Goal: Information Seeking & Learning: Stay updated

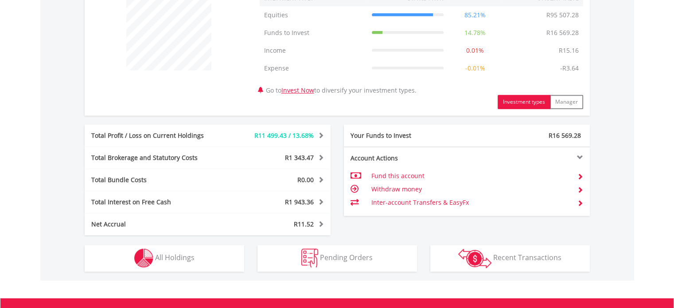
scroll to position [372, 0]
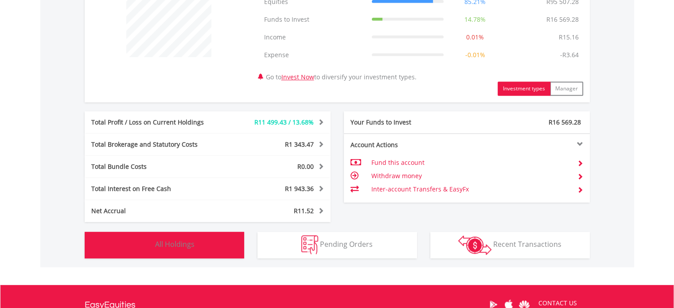
click at [137, 245] on img "button" at bounding box center [143, 244] width 19 height 19
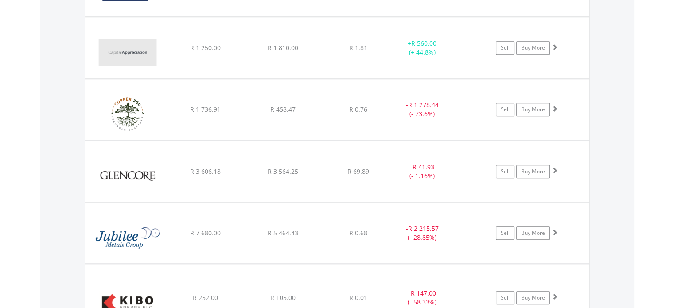
scroll to position [886, 0]
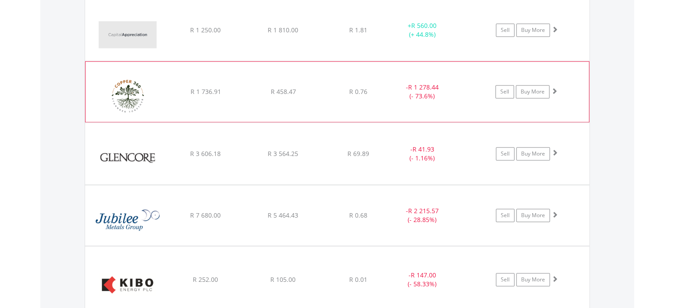
click at [129, 97] on img at bounding box center [128, 96] width 76 height 47
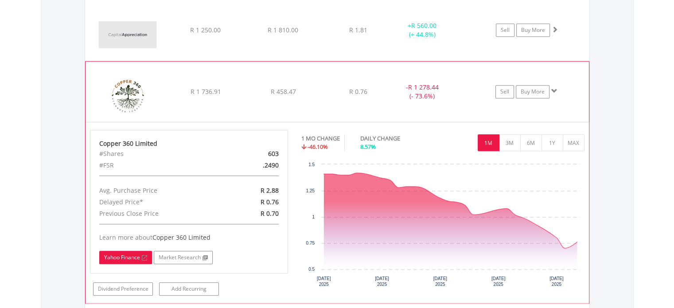
click at [123, 253] on link "Yahoo Finance" at bounding box center [125, 257] width 53 height 13
click at [160, 101] on img at bounding box center [128, 96] width 76 height 47
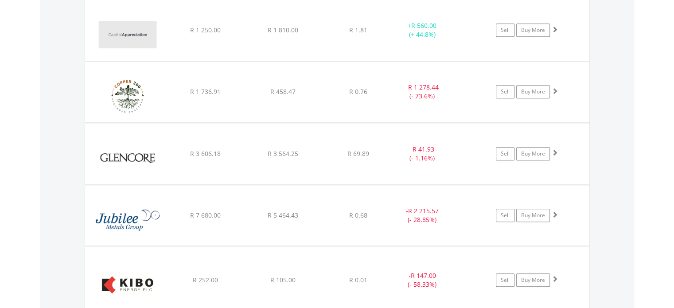
click at [23, 186] on body "My Investments Invest Now New Listings Sell My Recurring Investments Pending Or…" at bounding box center [337, 50] width 674 height 1873
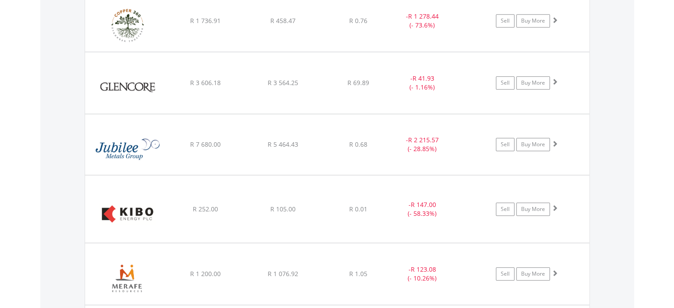
scroll to position [975, 0]
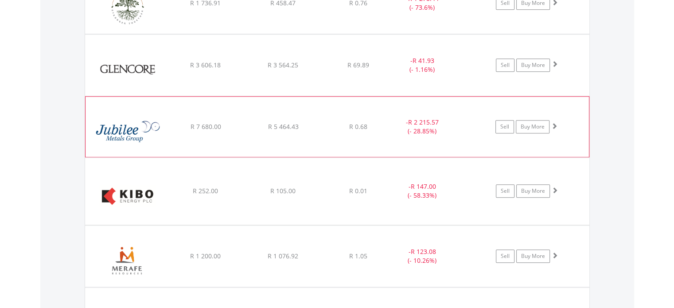
click at [135, 129] on img at bounding box center [128, 131] width 76 height 47
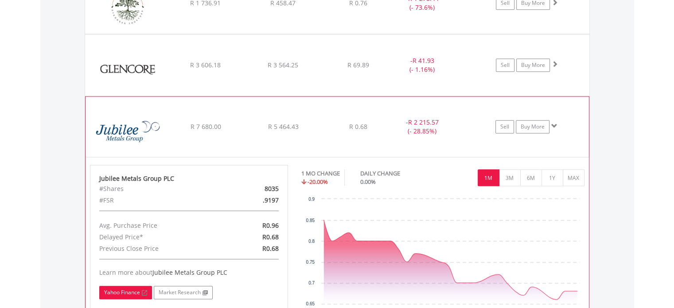
click at [110, 289] on link "Yahoo Finance" at bounding box center [125, 292] width 53 height 13
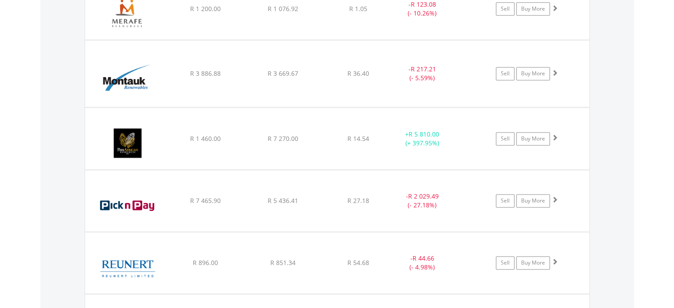
scroll to position [1223, 0]
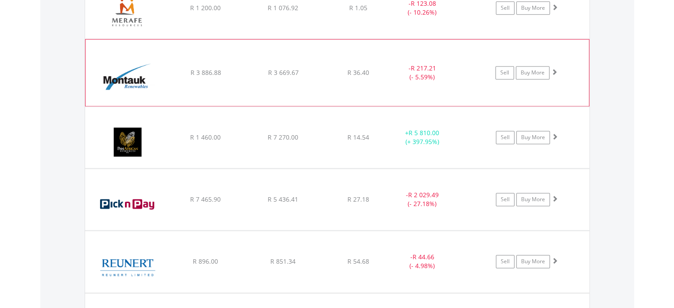
click at [121, 73] on img at bounding box center [128, 77] width 76 height 53
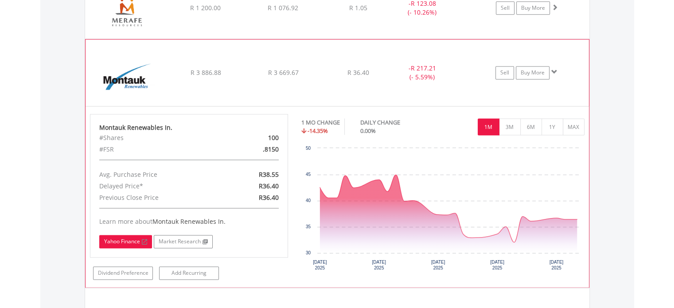
click at [117, 241] on link "Yahoo Finance" at bounding box center [125, 241] width 53 height 13
click at [152, 66] on img at bounding box center [128, 77] width 76 height 53
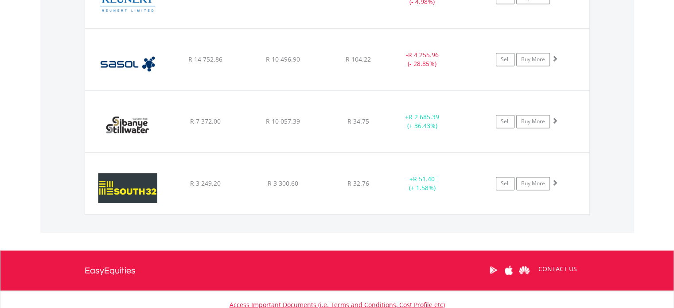
scroll to position [1489, 0]
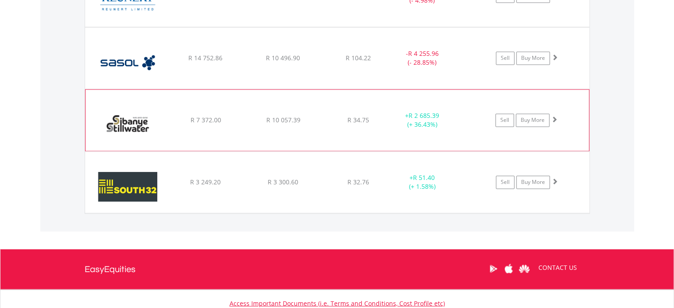
click at [141, 113] on img at bounding box center [128, 125] width 76 height 48
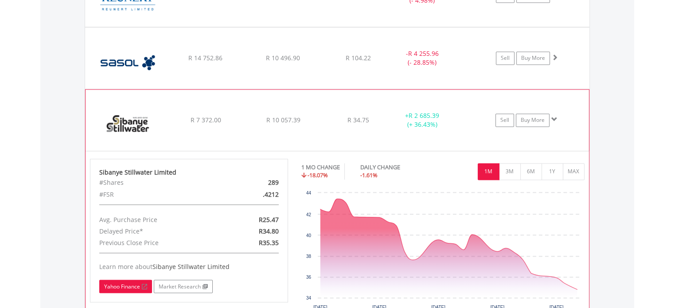
click at [126, 280] on link "Yahoo Finance" at bounding box center [125, 286] width 53 height 13
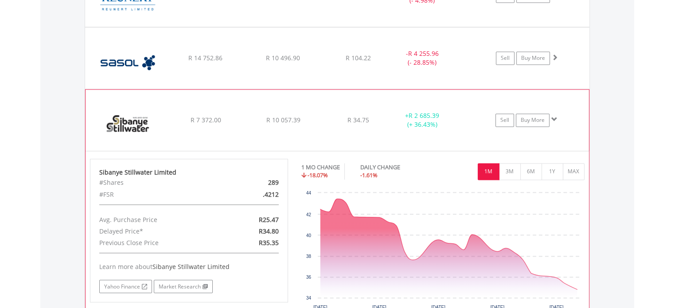
click at [130, 119] on img at bounding box center [128, 125] width 76 height 48
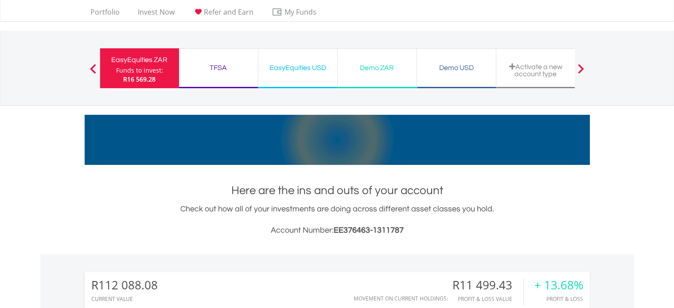
scroll to position [0, 0]
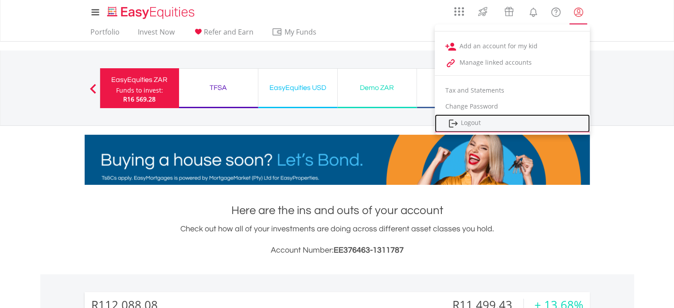
click at [476, 122] on link "Logout" at bounding box center [512, 123] width 155 height 18
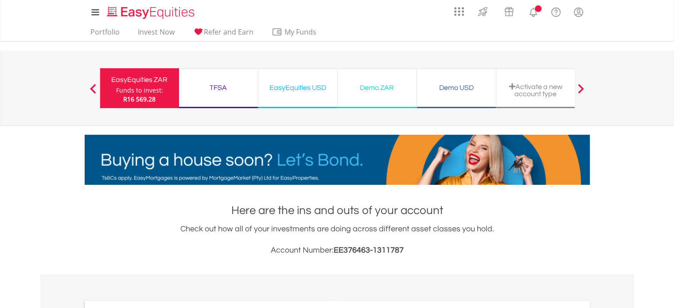
click at [23, 162] on div "My Investments Invest Now New Listings Sell My Recurring Investments Pending Or…" at bounding box center [337, 92] width 674 height 185
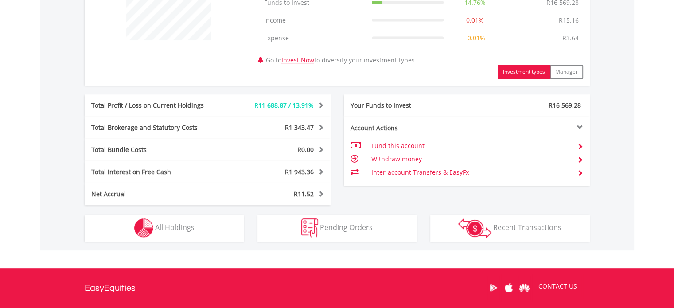
scroll to position [390, 0]
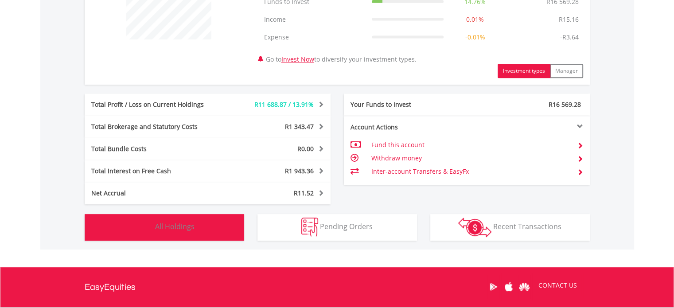
click at [148, 229] on img "button" at bounding box center [143, 227] width 19 height 19
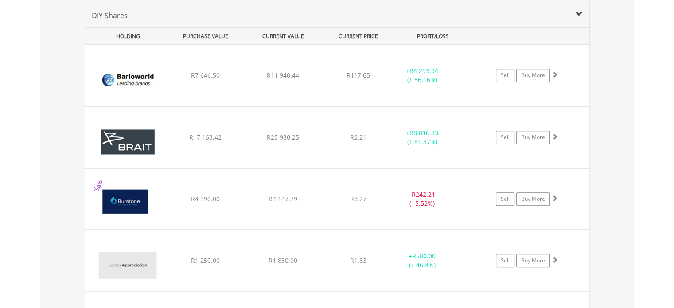
scroll to position [674, 0]
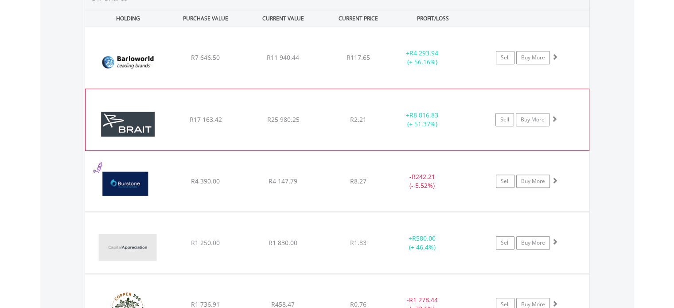
click at [125, 122] on img at bounding box center [128, 124] width 76 height 48
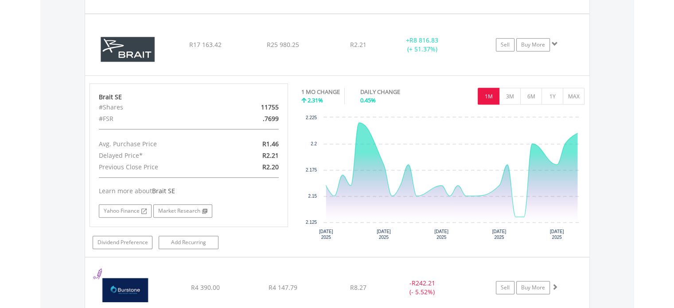
scroll to position [762, 0]
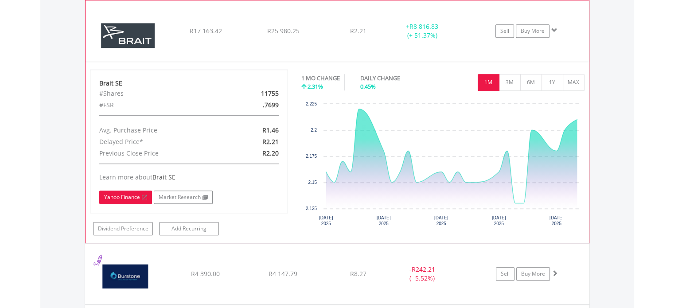
click at [115, 196] on link "Yahoo Finance" at bounding box center [125, 196] width 53 height 13
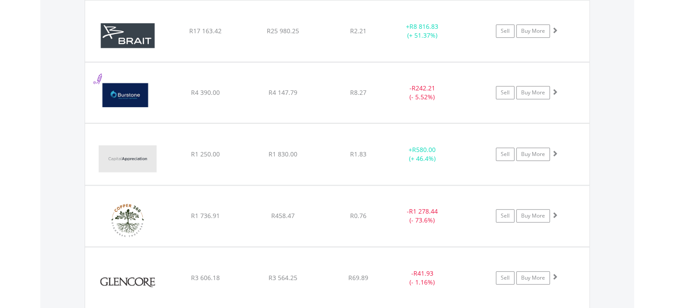
click at [26, 116] on body "My Investments Invest Now New Listings Sell My Recurring Investments Pending Or…" at bounding box center [337, 174] width 674 height 1873
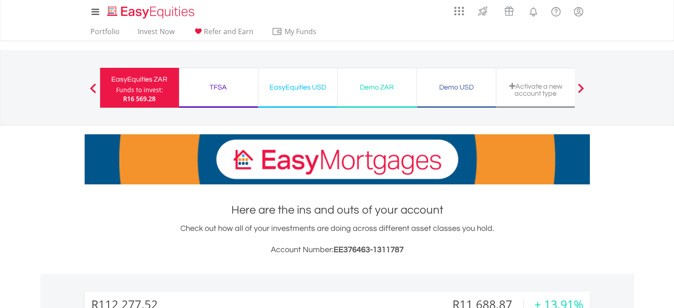
scroll to position [0, 0]
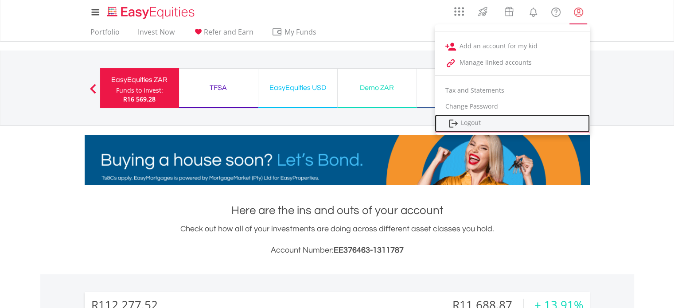
click at [473, 120] on link "Logout" at bounding box center [512, 123] width 155 height 18
